Goal: Task Accomplishment & Management: Use online tool/utility

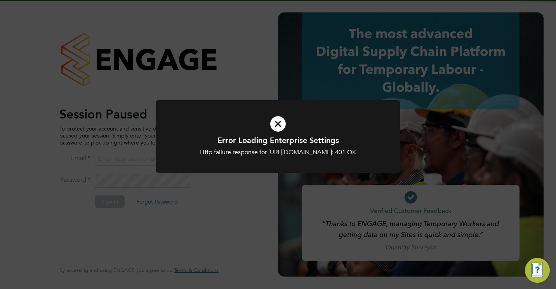
type input "jamesc@educationmattersgroup.co.uk"
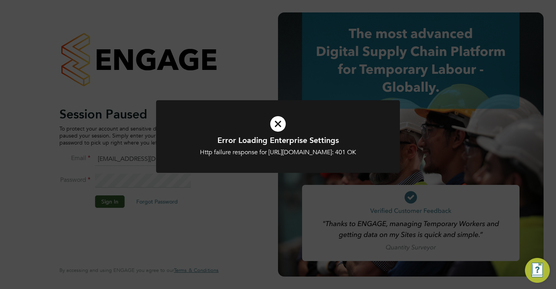
click at [274, 123] on icon at bounding box center [278, 124] width 202 height 30
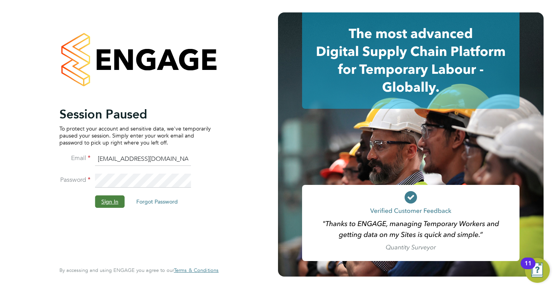
click at [109, 206] on button "Sign In" at bounding box center [109, 201] width 29 height 12
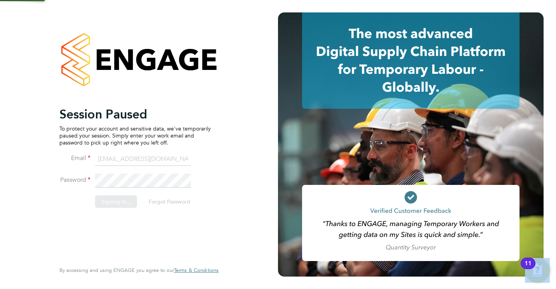
click at [109, 206] on div "Sorry, we are having problems connecting to our services." at bounding box center [139, 144] width 278 height 289
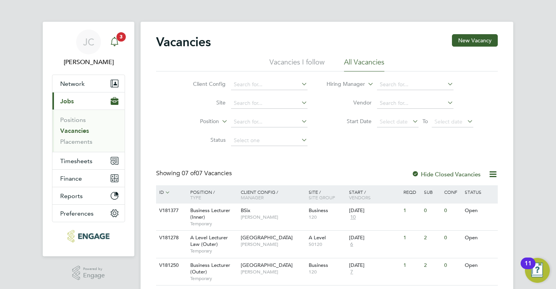
click at [116, 39] on icon "Main navigation" at bounding box center [114, 41] width 7 height 8
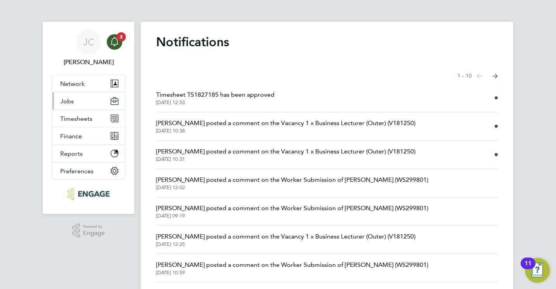
click at [69, 102] on span "Jobs" at bounding box center [67, 100] width 14 height 7
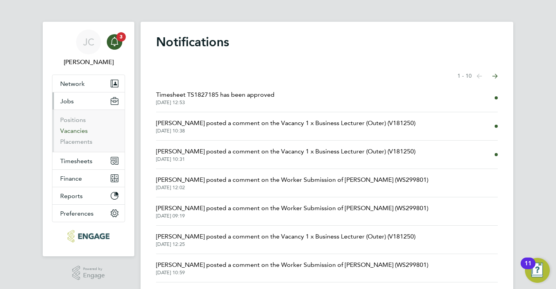
click at [70, 130] on link "Vacancies" at bounding box center [74, 130] width 28 height 7
